Goal: Transaction & Acquisition: Download file/media

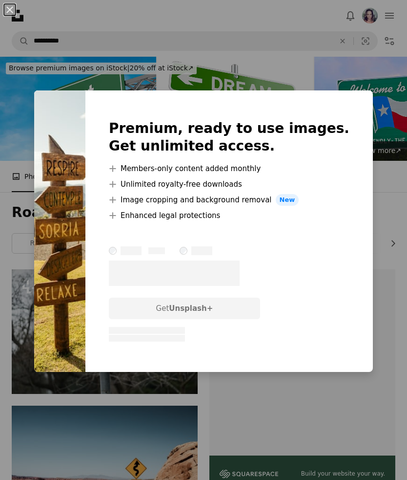
scroll to position [1132, 0]
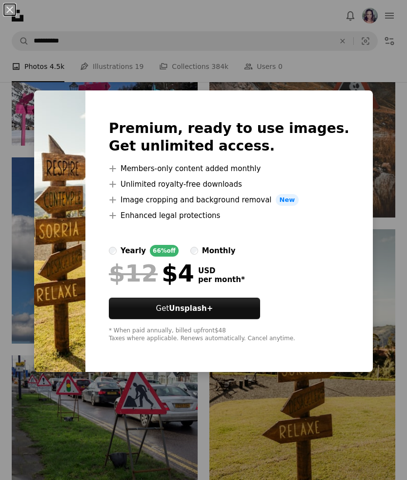
click at [347, 472] on div "An X shape Premium, ready to use images. Get unlimited access. A plus sign Memb…" at bounding box center [203, 240] width 407 height 480
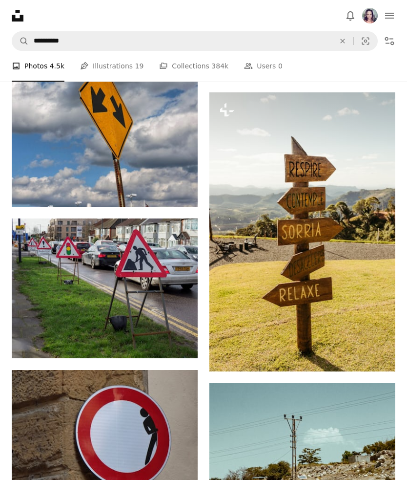
scroll to position [1269, 0]
click at [359, 284] on img at bounding box center [303, 231] width 186 height 279
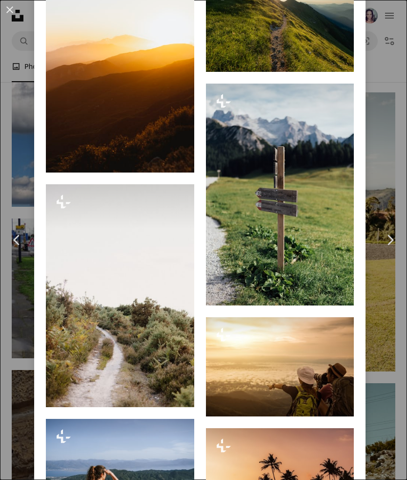
scroll to position [2152, 0]
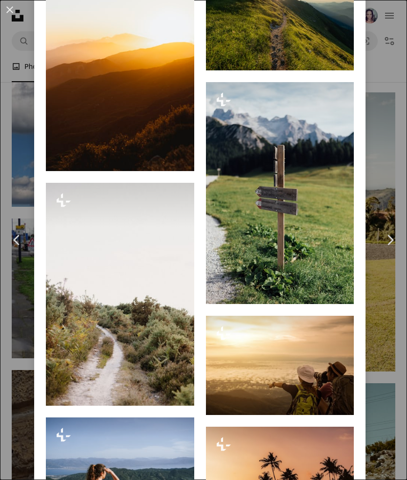
click at [337, 294] on button "A lock Download" at bounding box center [317, 286] width 55 height 16
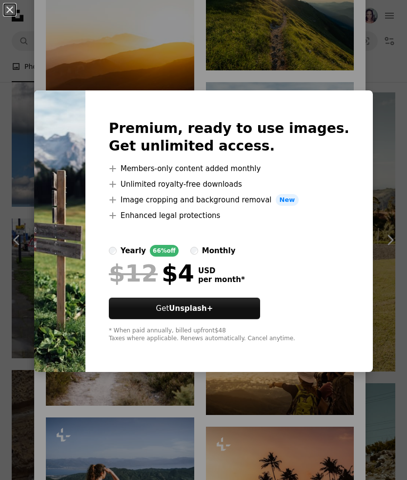
click at [336, 441] on div "An X shape Premium, ready to use images. Get unlimited access. A plus sign Memb…" at bounding box center [203, 240] width 407 height 480
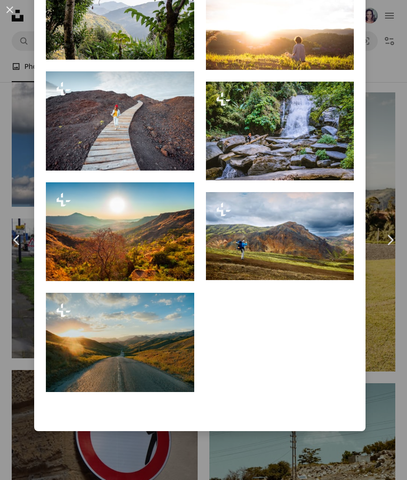
scroll to position [3245, 0]
click at [360, 479] on div "An X shape Chevron left Chevron right JSB Co. For Unsplash+ A heart A plus sign…" at bounding box center [203, 240] width 407 height 480
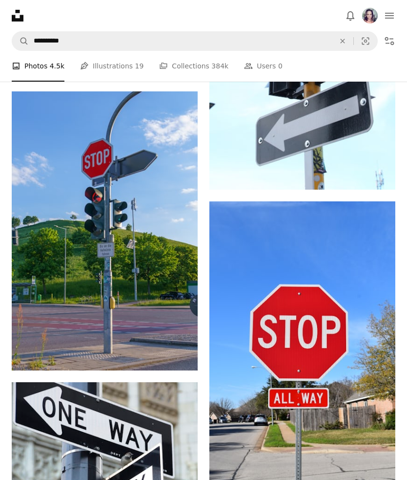
scroll to position [2914, 0]
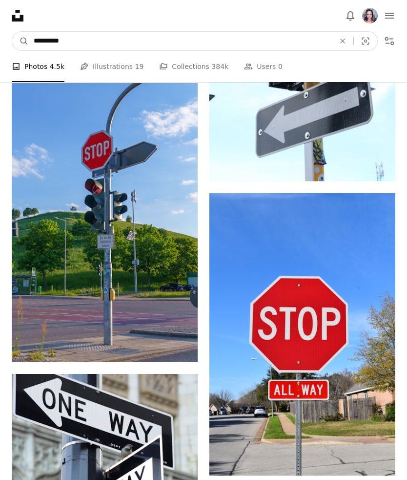
click at [150, 45] on input "**********" at bounding box center [180, 41] width 303 height 19
type input "**********"
click at [21, 41] on button "A magnifying glass" at bounding box center [20, 41] width 17 height 19
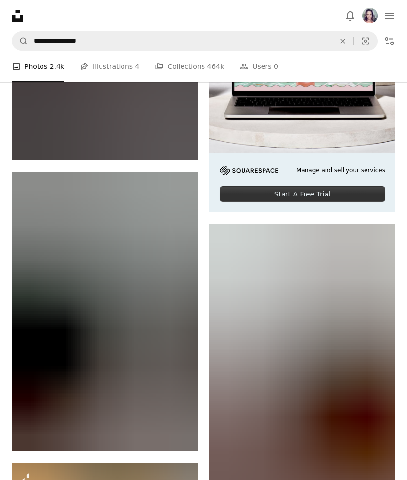
scroll to position [4852, 0]
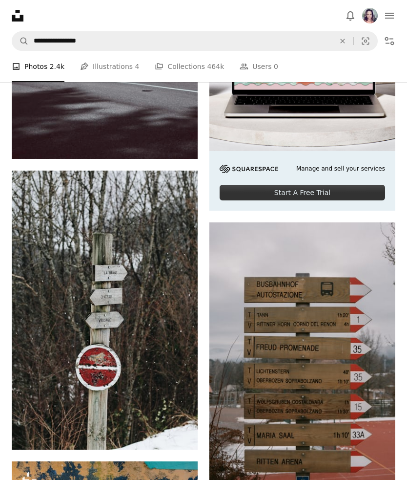
click at [354, 375] on img at bounding box center [303, 361] width 186 height 279
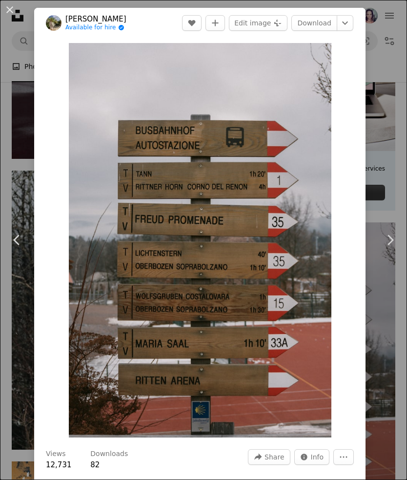
click at [327, 20] on link "Download" at bounding box center [315, 23] width 46 height 16
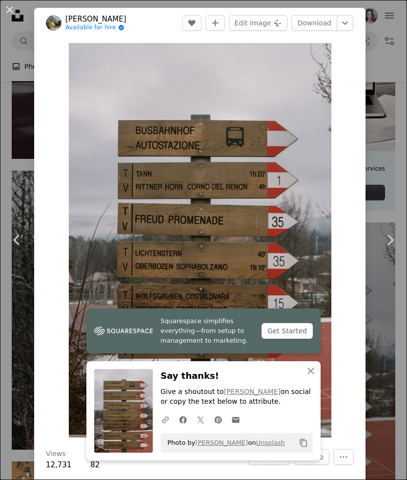
click at [332, 407] on img "Zoom in on this image" at bounding box center [200, 240] width 263 height 394
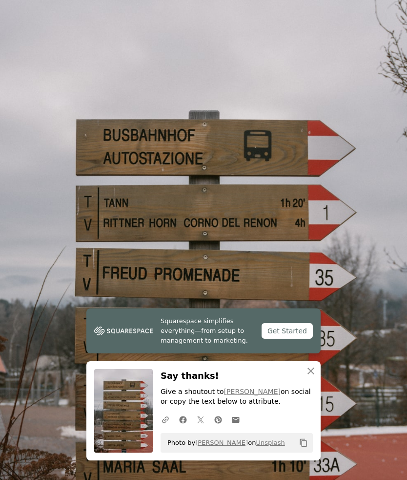
scroll to position [40, 0]
